Goal: Communication & Community: Participate in discussion

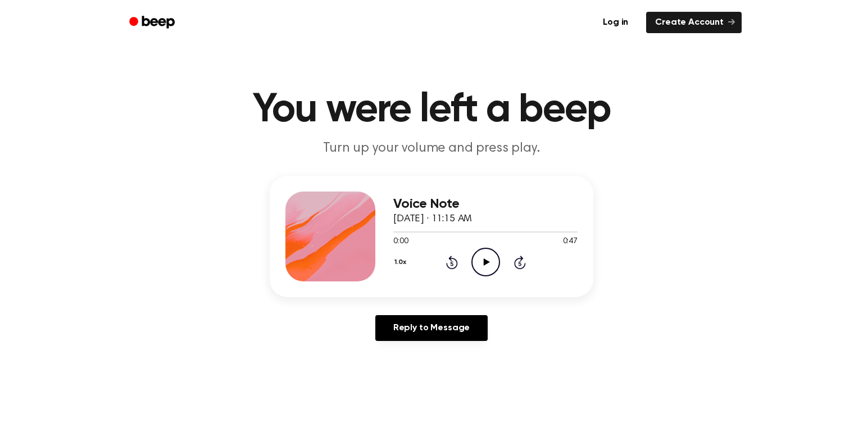
click at [483, 263] on icon "Play Audio" at bounding box center [485, 262] width 29 height 29
click at [487, 255] on icon "Play Audio" at bounding box center [485, 262] width 29 height 29
click at [484, 228] on div at bounding box center [485, 231] width 184 height 9
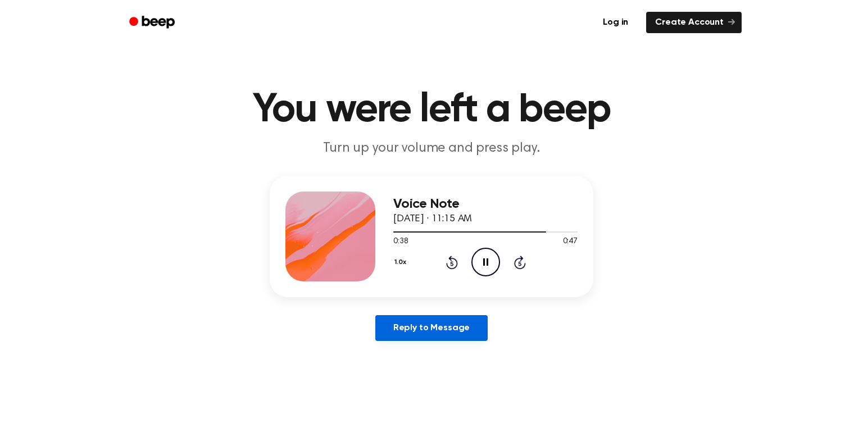
click at [466, 328] on link "Reply to Message" at bounding box center [431, 328] width 112 height 26
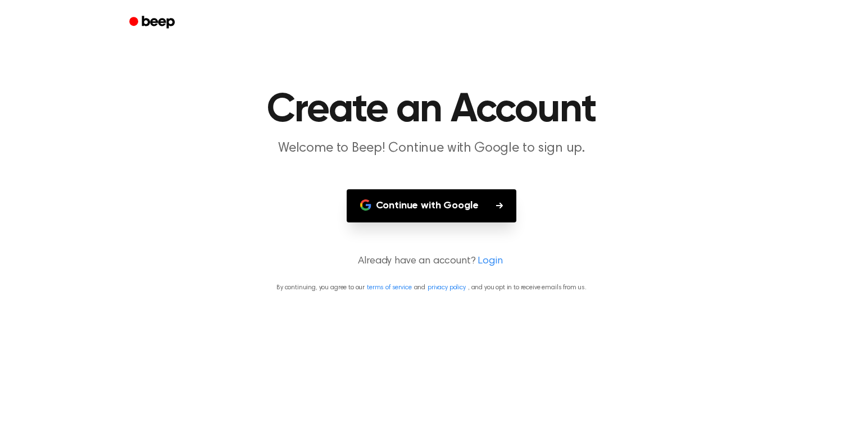
click at [448, 202] on button "Continue with Google" at bounding box center [432, 205] width 170 height 33
click at [498, 204] on icon "button" at bounding box center [499, 205] width 7 height 7
click at [490, 261] on link "Login" at bounding box center [490, 261] width 25 height 15
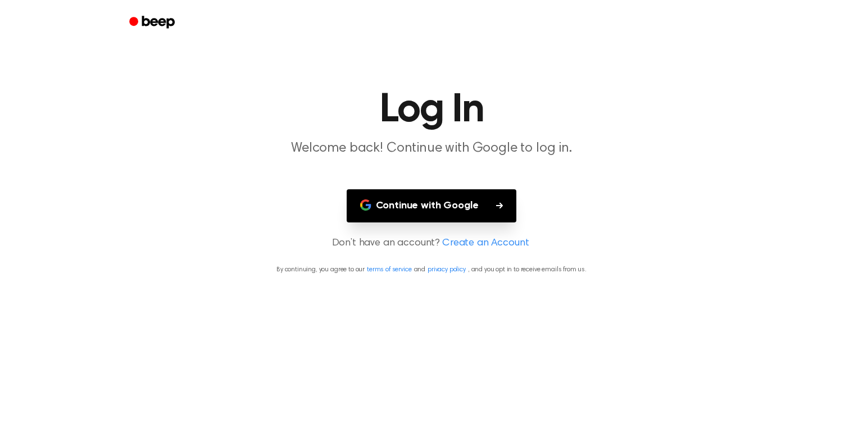
click at [465, 202] on button "Continue with Google" at bounding box center [432, 205] width 170 height 33
click at [666, 121] on h1 "Log In" at bounding box center [431, 110] width 575 height 40
